Goal: Consume media (video, audio)

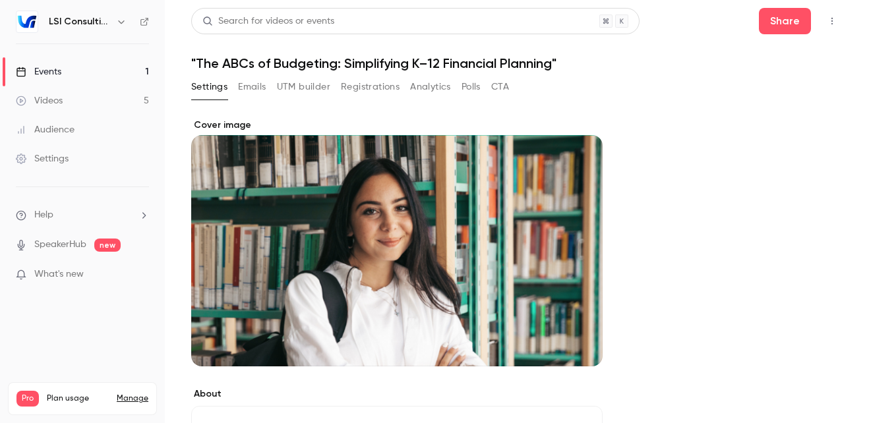
click at [58, 69] on div "Events" at bounding box center [38, 71] width 45 height 13
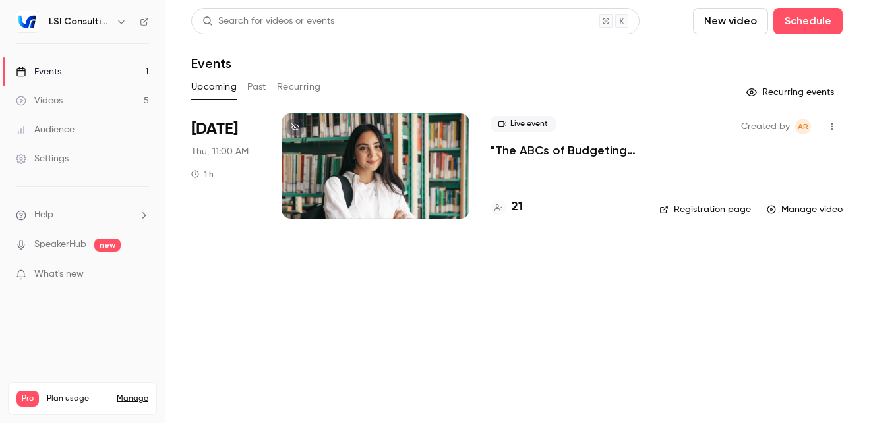
click at [592, 245] on main "Search for videos or events New video Schedule Events Upcoming Past Recurring R…" at bounding box center [517, 211] width 704 height 423
click at [514, 206] on h4 "21" at bounding box center [517, 207] width 11 height 18
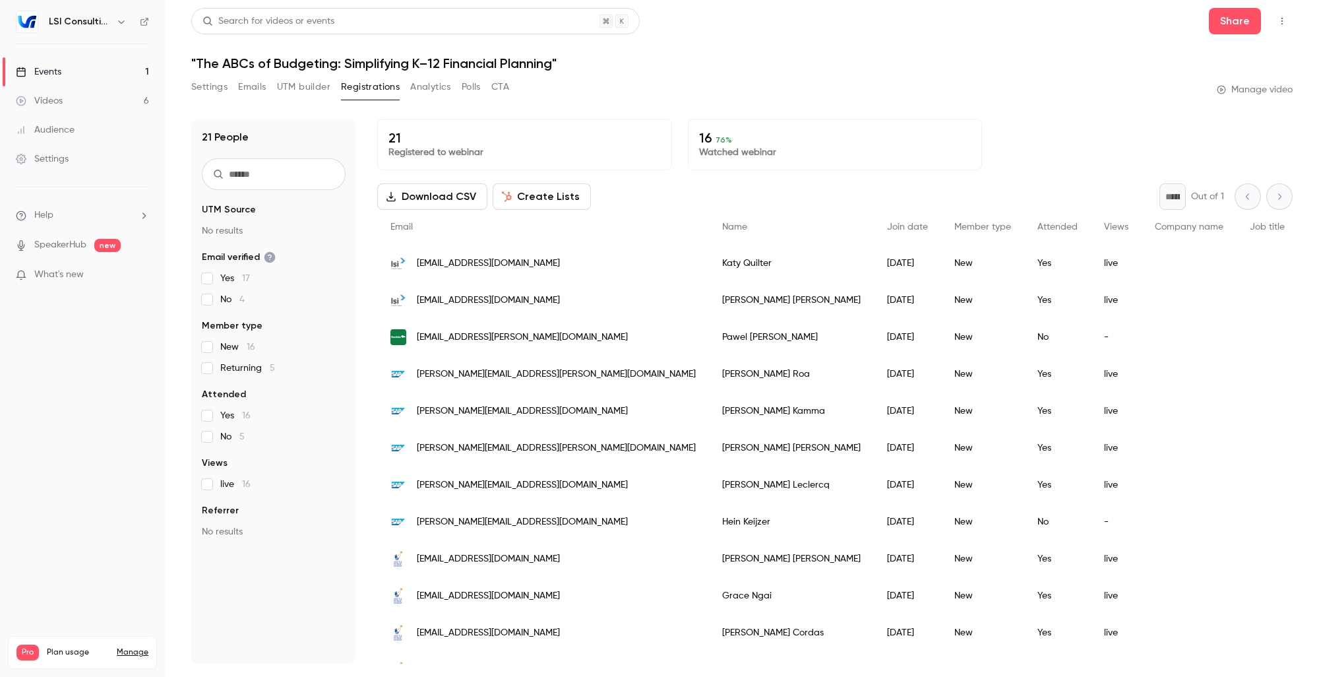
click at [54, 98] on div "Videos" at bounding box center [39, 100] width 47 height 13
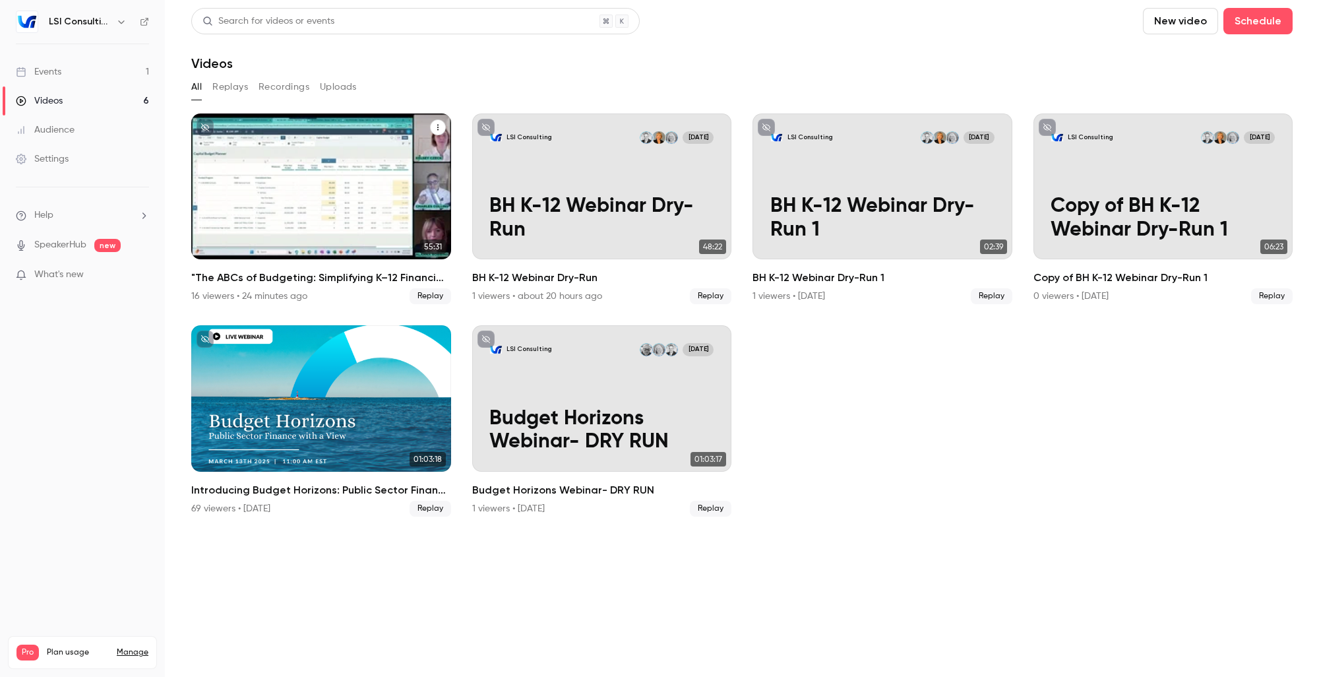
click at [441, 128] on button "Videos" at bounding box center [438, 127] width 16 height 16
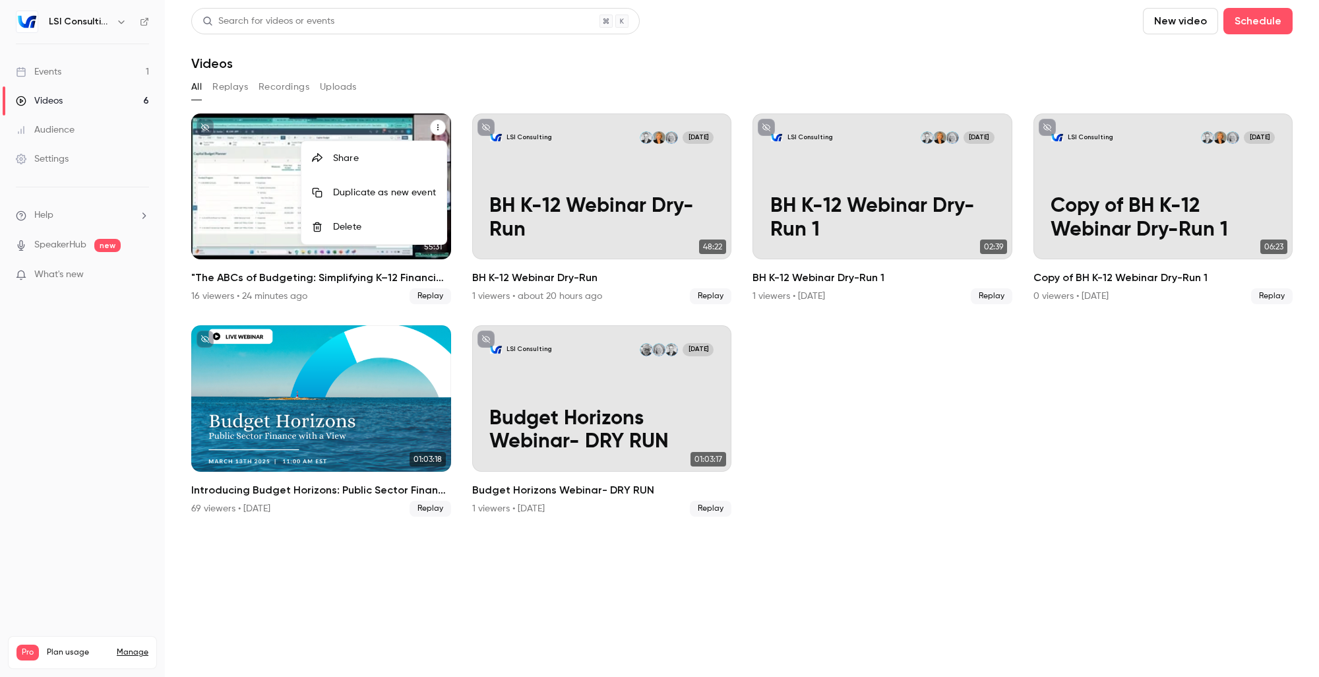
click at [448, 88] on div at bounding box center [659, 338] width 1319 height 677
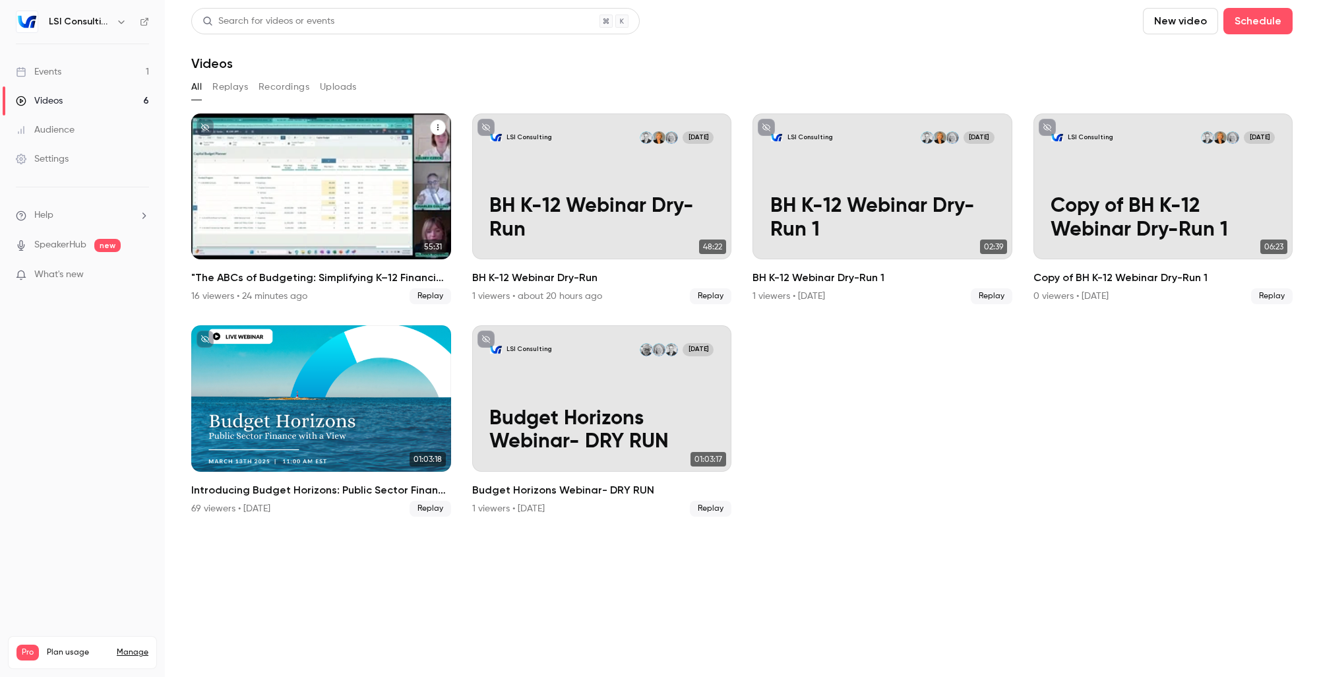
click at [298, 209] on div "Videos" at bounding box center [321, 186] width 260 height 146
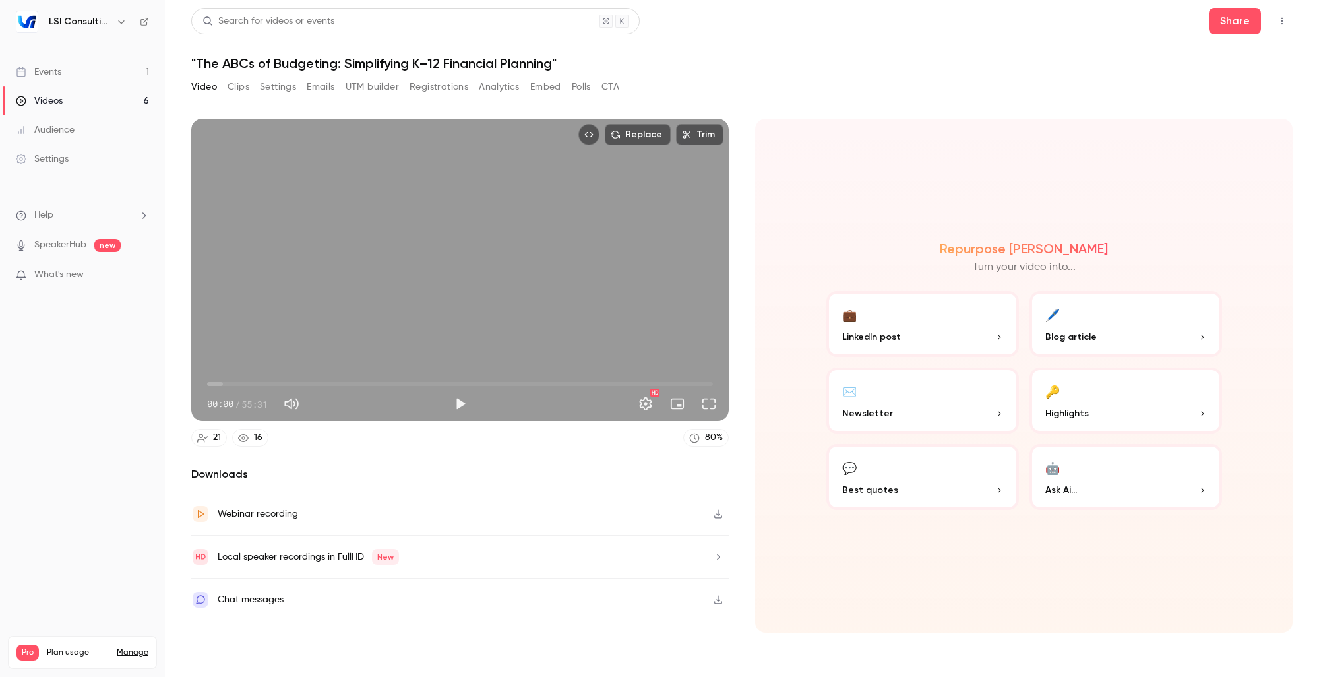
click at [868, 27] on button "Top Bar Actions" at bounding box center [1281, 21] width 21 height 21
click at [839, 102] on div at bounding box center [659, 338] width 1319 height 677
click at [717, 423] on icon "button" at bounding box center [718, 513] width 11 height 9
drag, startPoint x: 1289, startPoint y: 276, endPoint x: 1288, endPoint y: 284, distance: 8.0
click at [868, 276] on div "Repurpose Ai Turn your video into... 💼 LinkedIn post 🖊️ Blog article ✉️ Newslet…" at bounding box center [1023, 376] width 537 height 514
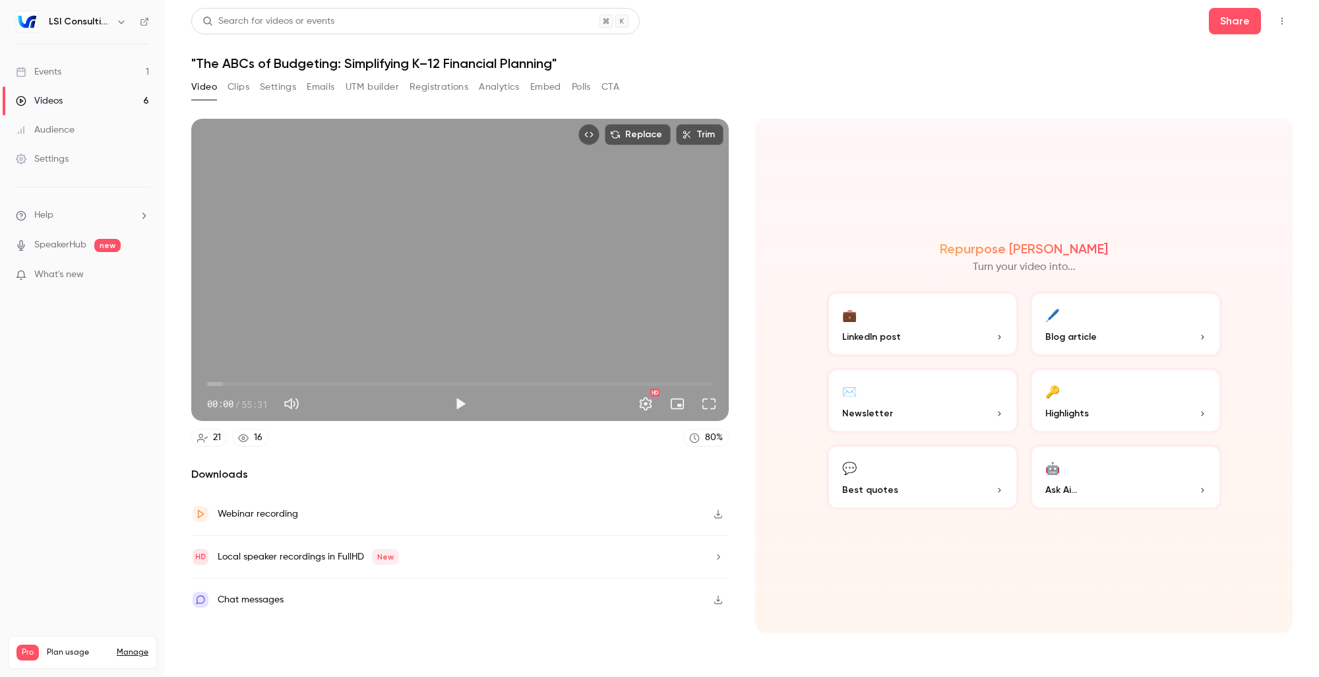
click at [868, 322] on button "🖊️ Blog article" at bounding box center [1125, 324] width 193 height 66
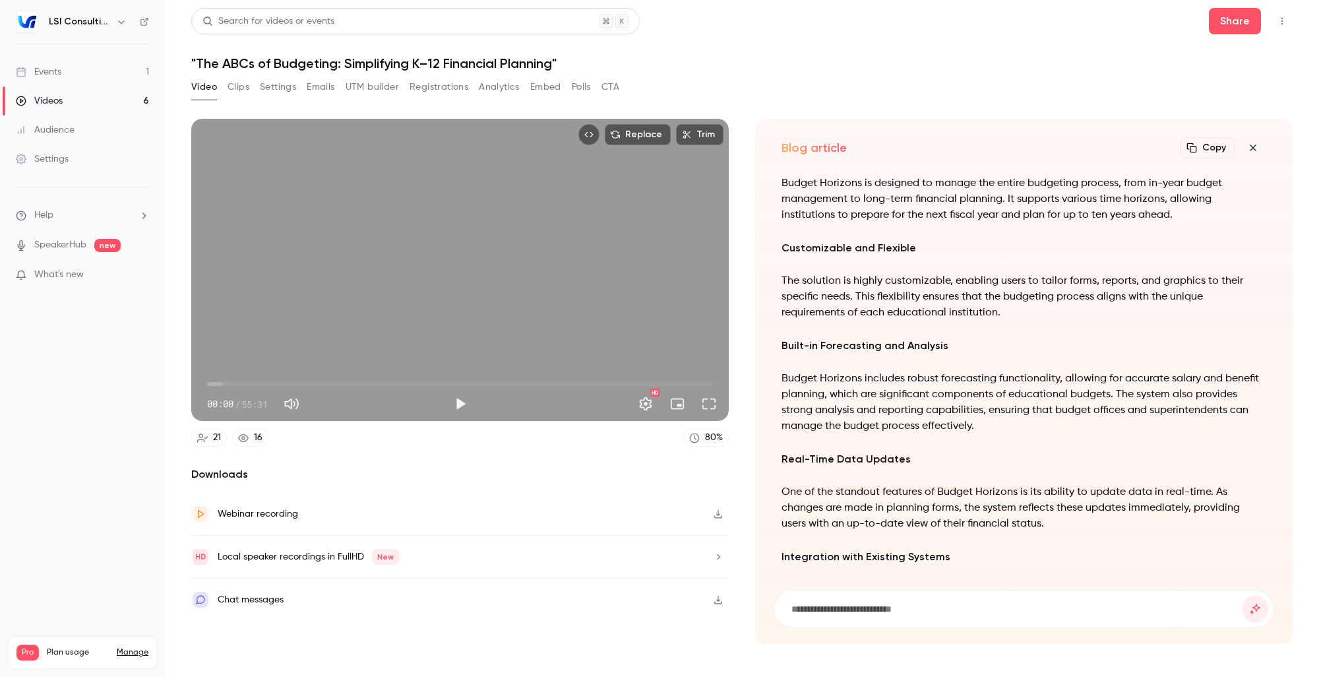
scroll to position [-586, 0]
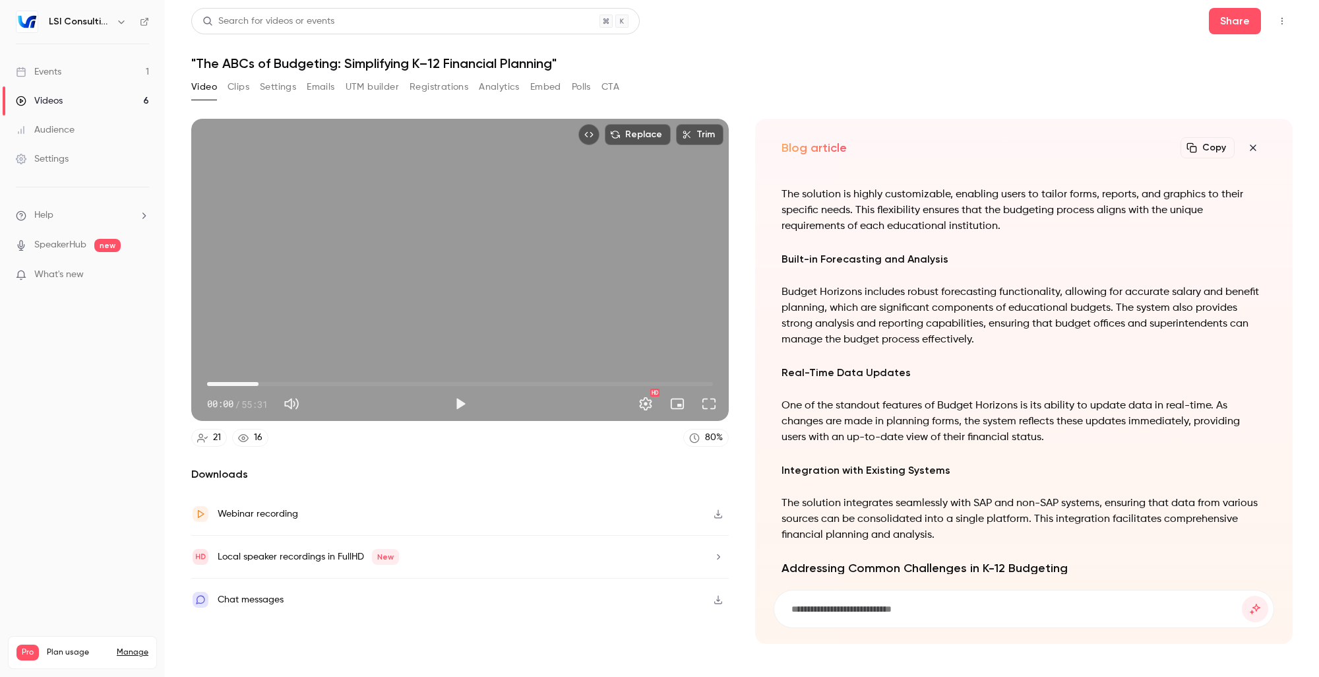
drag, startPoint x: 206, startPoint y: 384, endPoint x: 258, endPoint y: 383, distance: 52.8
click at [258, 383] on span "05:38" at bounding box center [258, 384] width 4 height 4
click at [456, 397] on button "Play" at bounding box center [460, 403] width 26 height 26
drag, startPoint x: 256, startPoint y: 383, endPoint x: 228, endPoint y: 383, distance: 27.7
click at [236, 383] on span "03:24" at bounding box center [238, 384] width 4 height 4
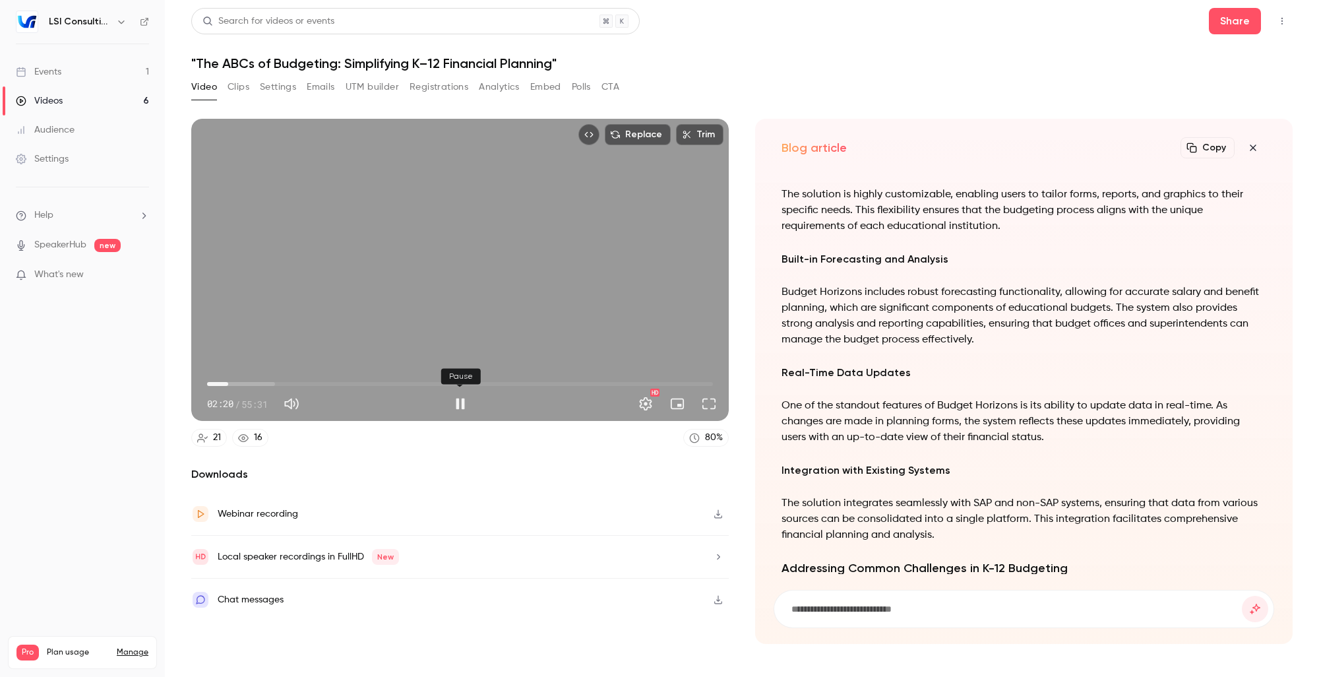
click at [458, 405] on button "Pause" at bounding box center [460, 403] width 26 height 26
type input "***"
